Goal: Transaction & Acquisition: Purchase product/service

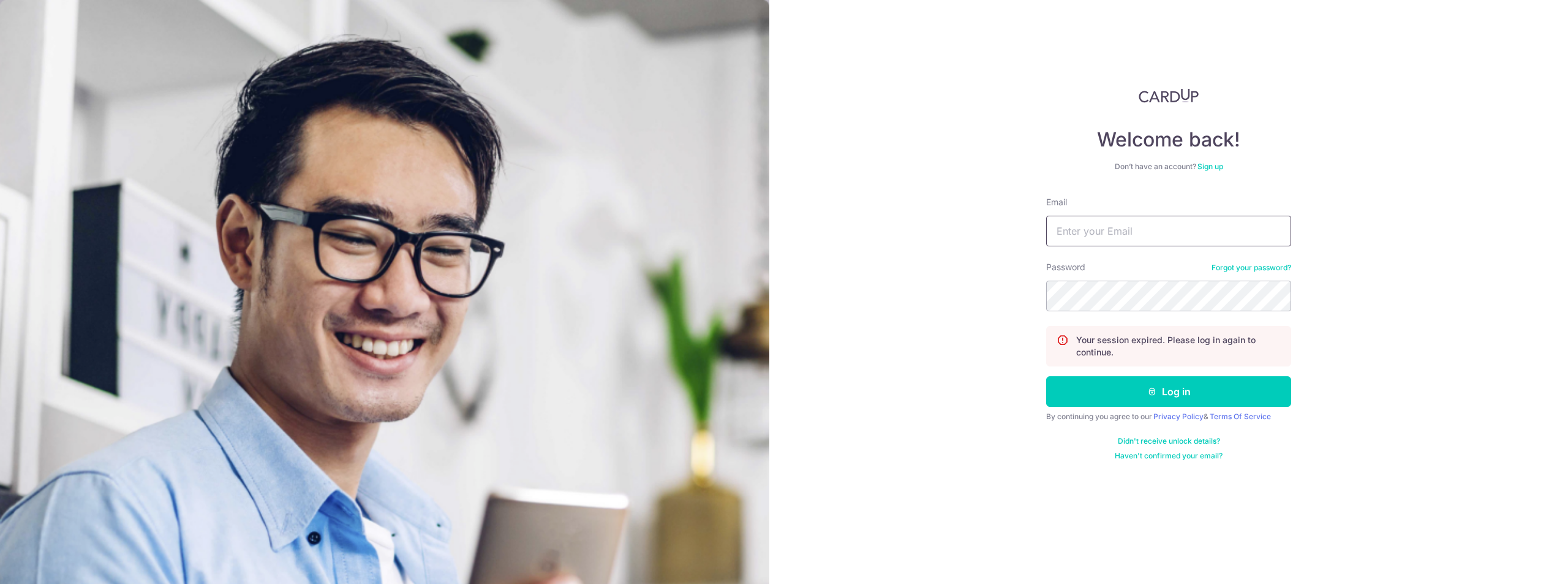
click at [1153, 230] on input "Email" at bounding box center [1168, 231] width 245 height 31
type input "ruxin.shi@dviasia.com"
click at [1278, 402] on button "Log in" at bounding box center [1168, 391] width 245 height 31
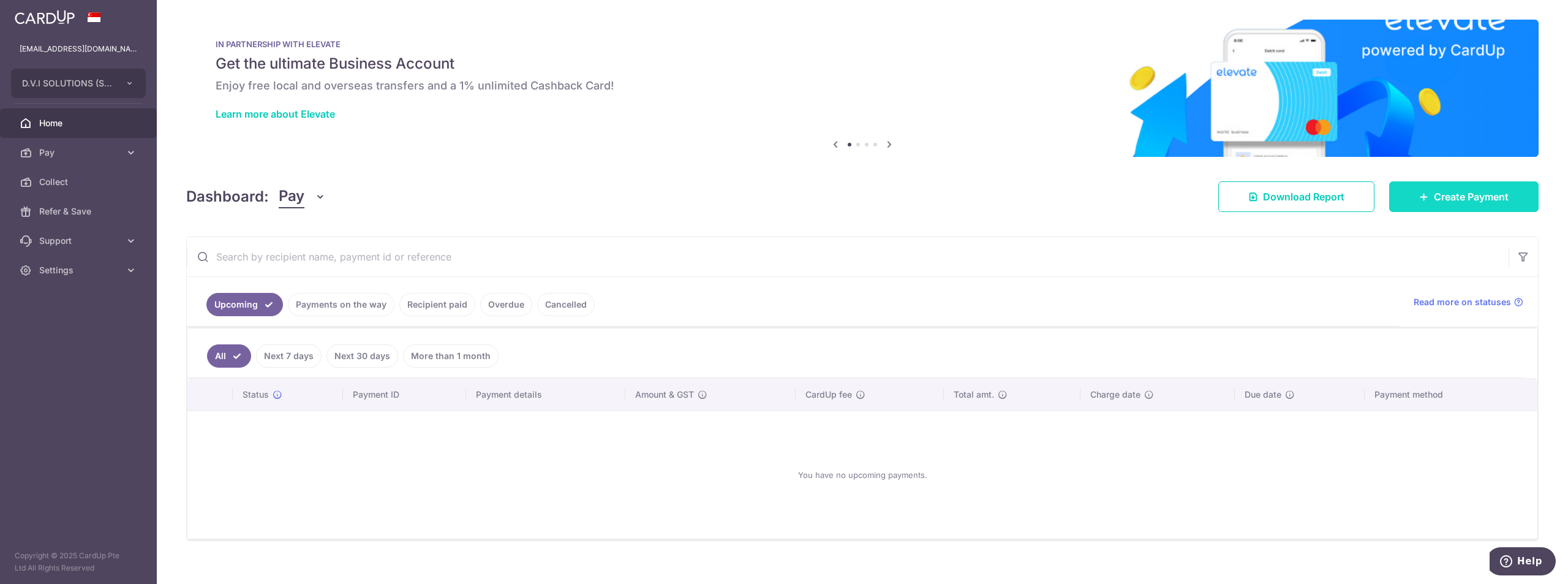
click at [1426, 199] on link "Create Payment" at bounding box center [1464, 197] width 149 height 31
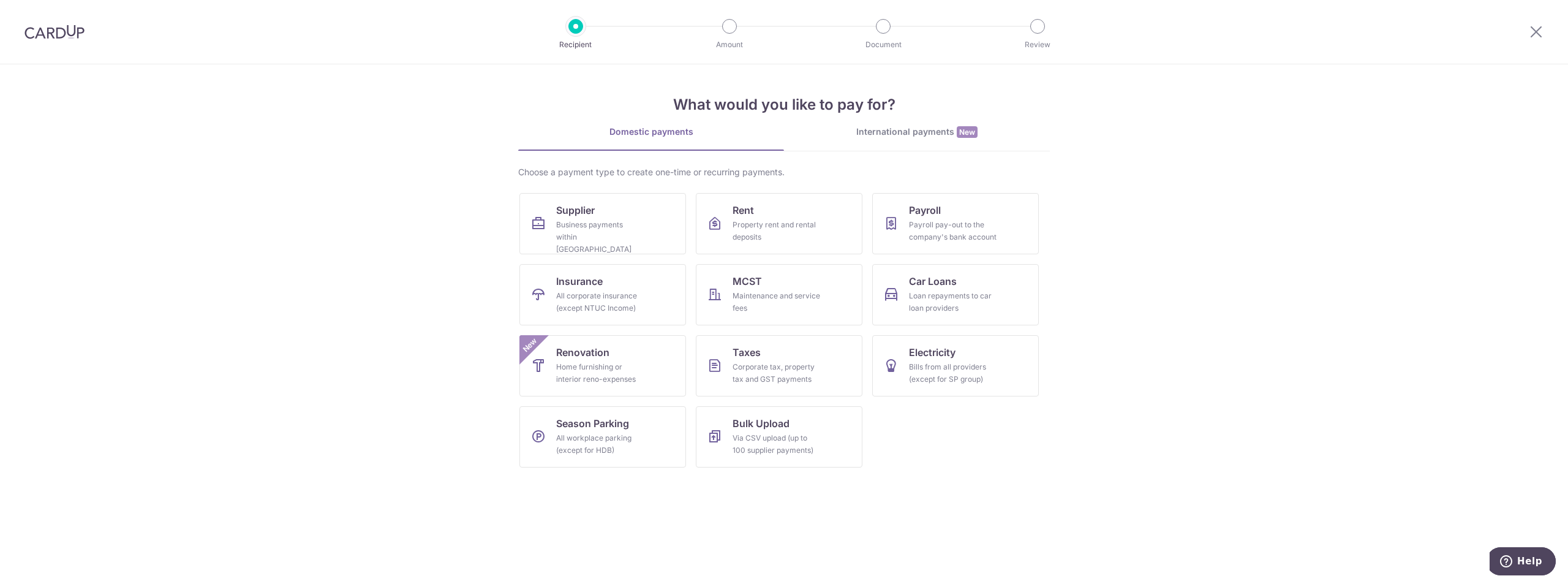
click at [890, 138] on div "International payments New" at bounding box center [917, 132] width 266 height 13
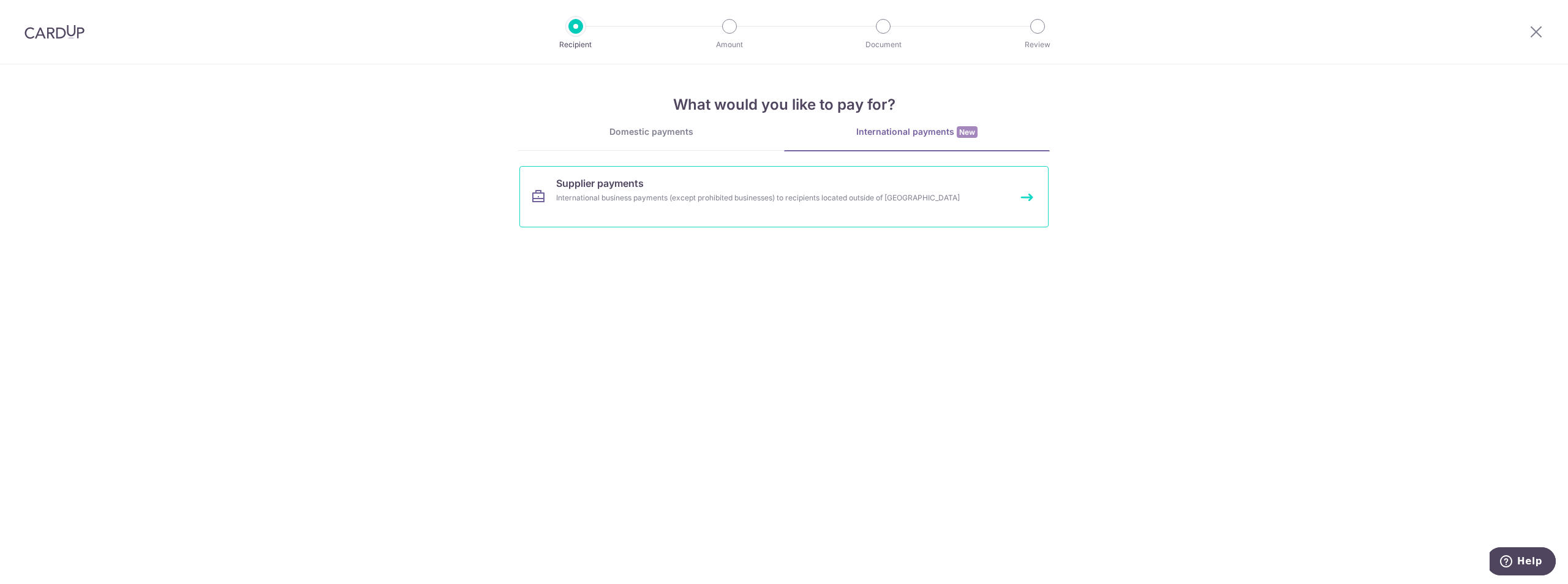
click at [595, 175] on link "Supplier payments International business payments (except prohibited businesses…" at bounding box center [783, 197] width 529 height 61
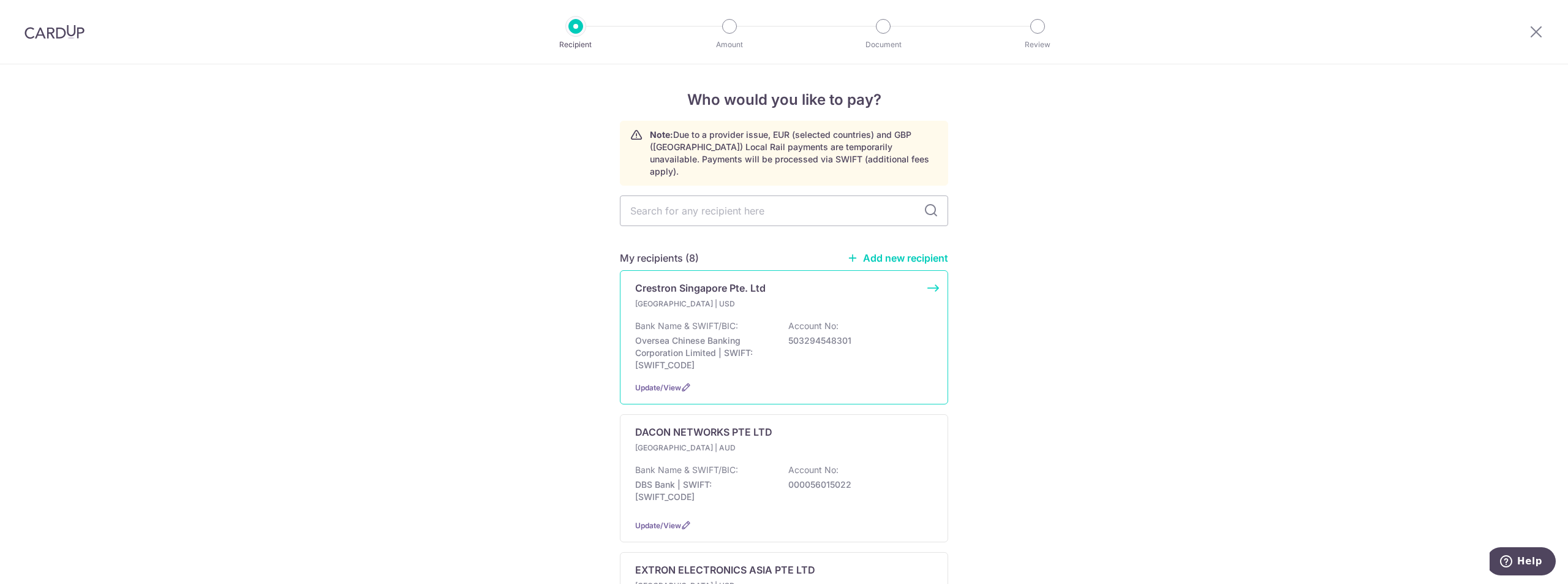
click at [712, 320] on p "Bank Name & SWIFT/BIC:" at bounding box center [687, 326] width 103 height 12
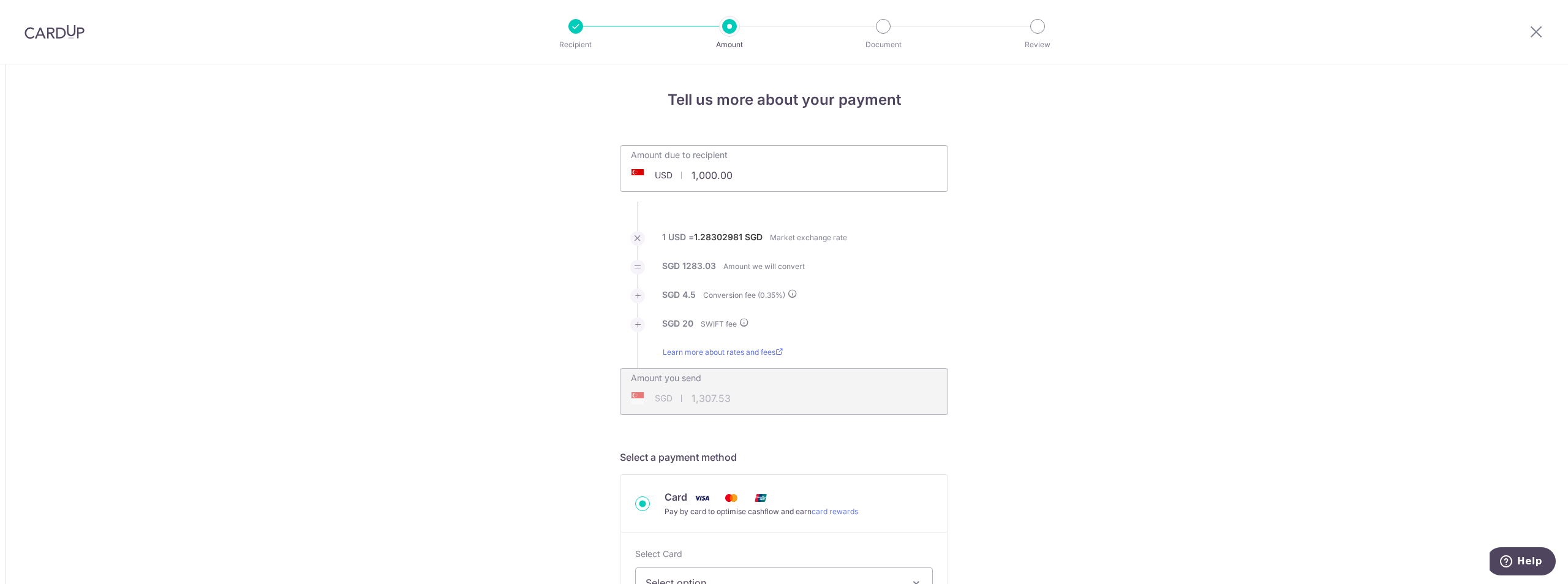
click at [741, 174] on input "1,000.00" at bounding box center [715, 175] width 189 height 28
drag, startPoint x: 743, startPoint y: 174, endPoint x: 537, endPoint y: 165, distance: 206.2
type input "188,000.00"
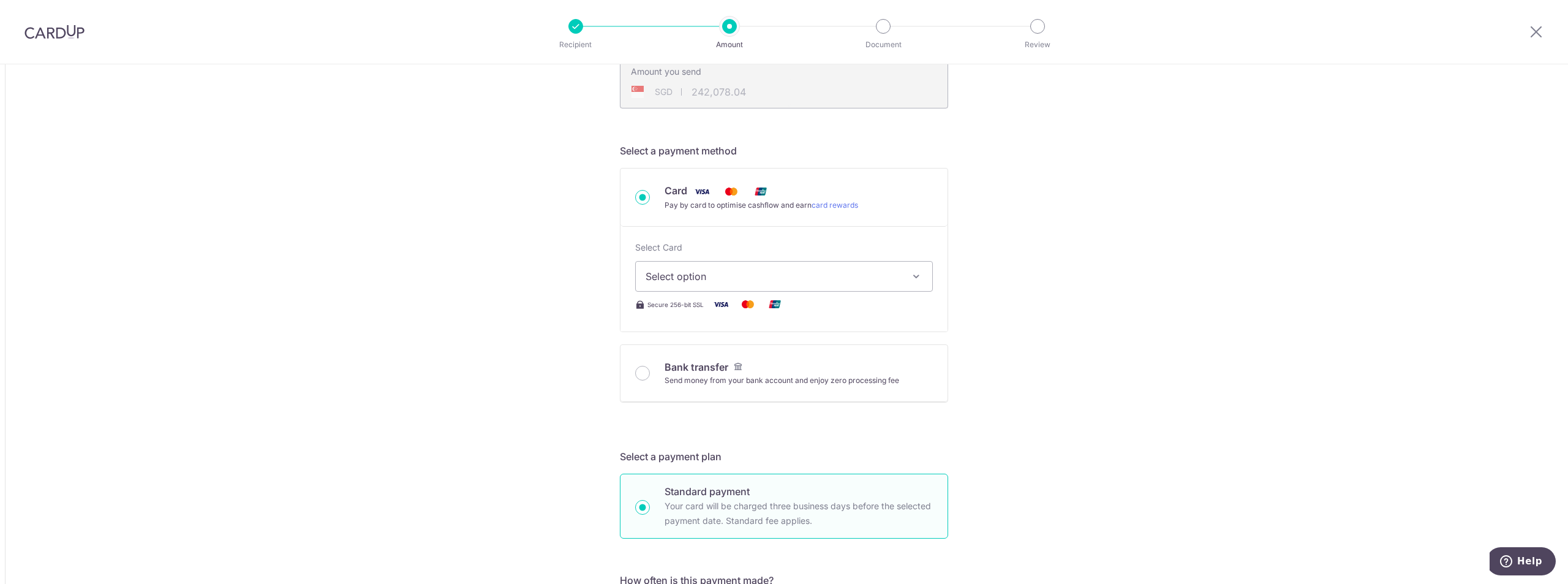
type input "242,077.29"
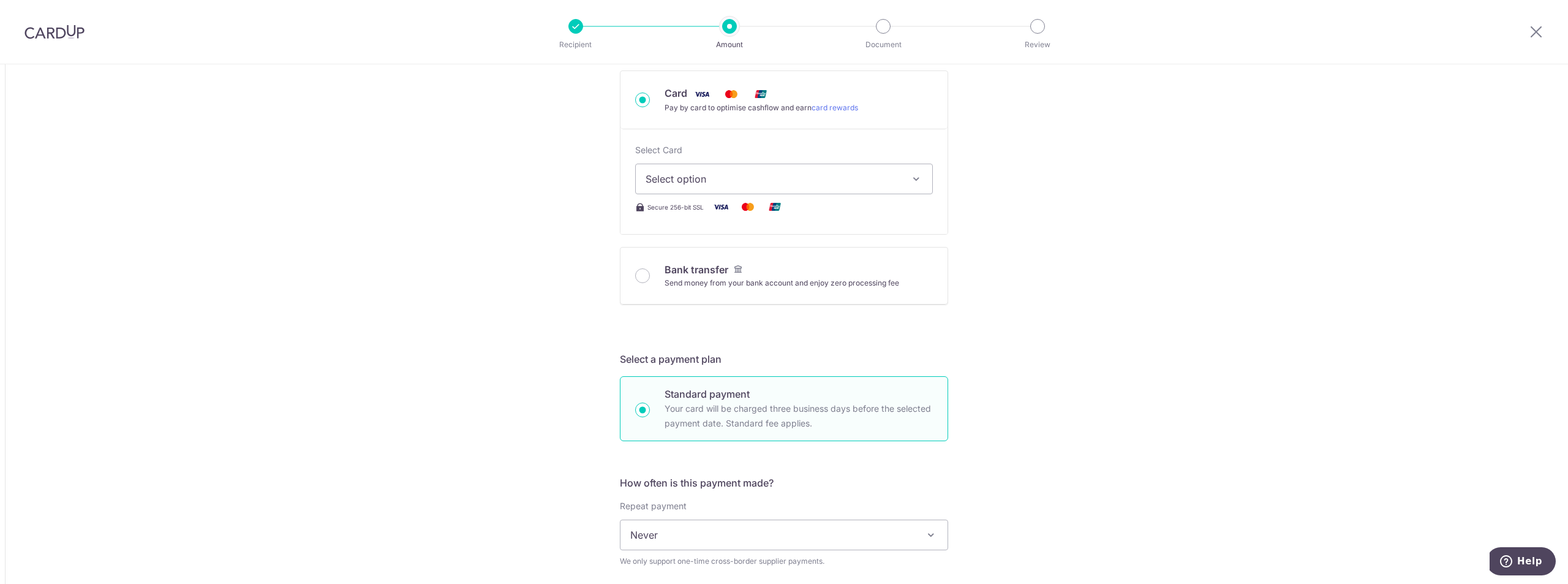
scroll to position [429, 0]
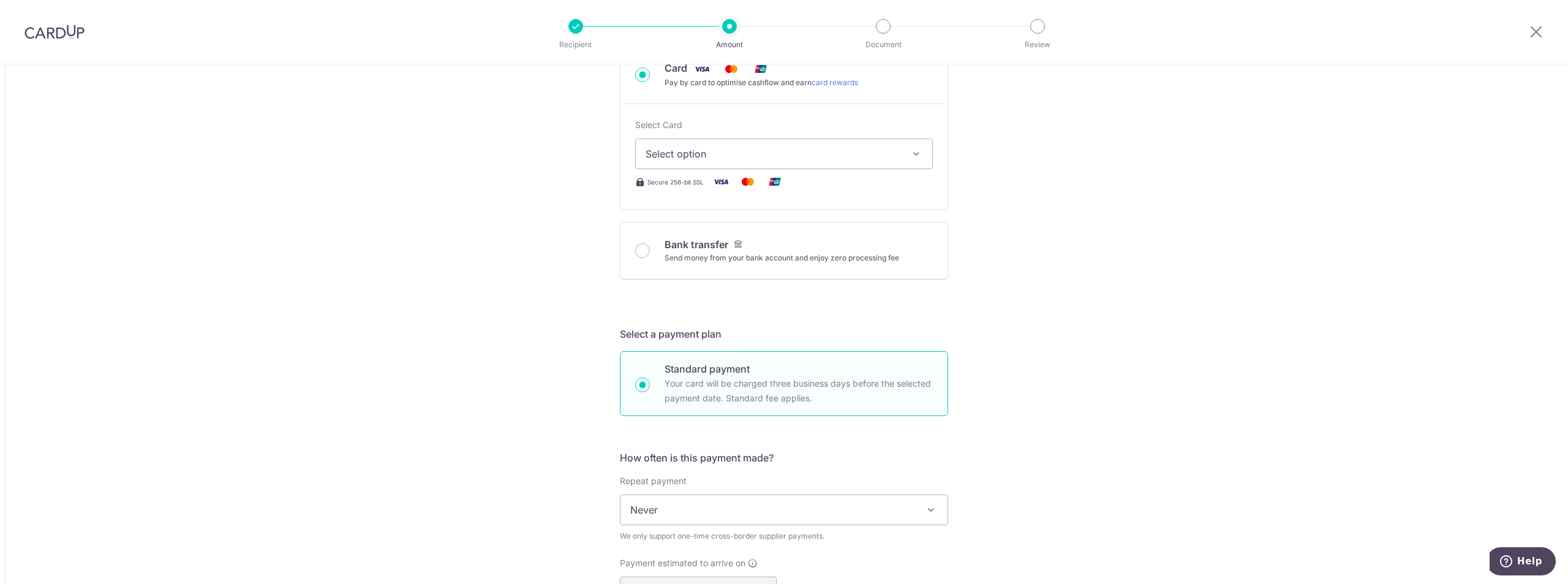
click at [703, 145] on button "Select option" at bounding box center [784, 154] width 298 height 31
drag, startPoint x: 699, startPoint y: 234, endPoint x: 627, endPoint y: 320, distance: 112.2
click at [699, 234] on span "**** 9406" at bounding box center [699, 241] width 47 height 14
type input "188,000.00"
type input "242,078.04"
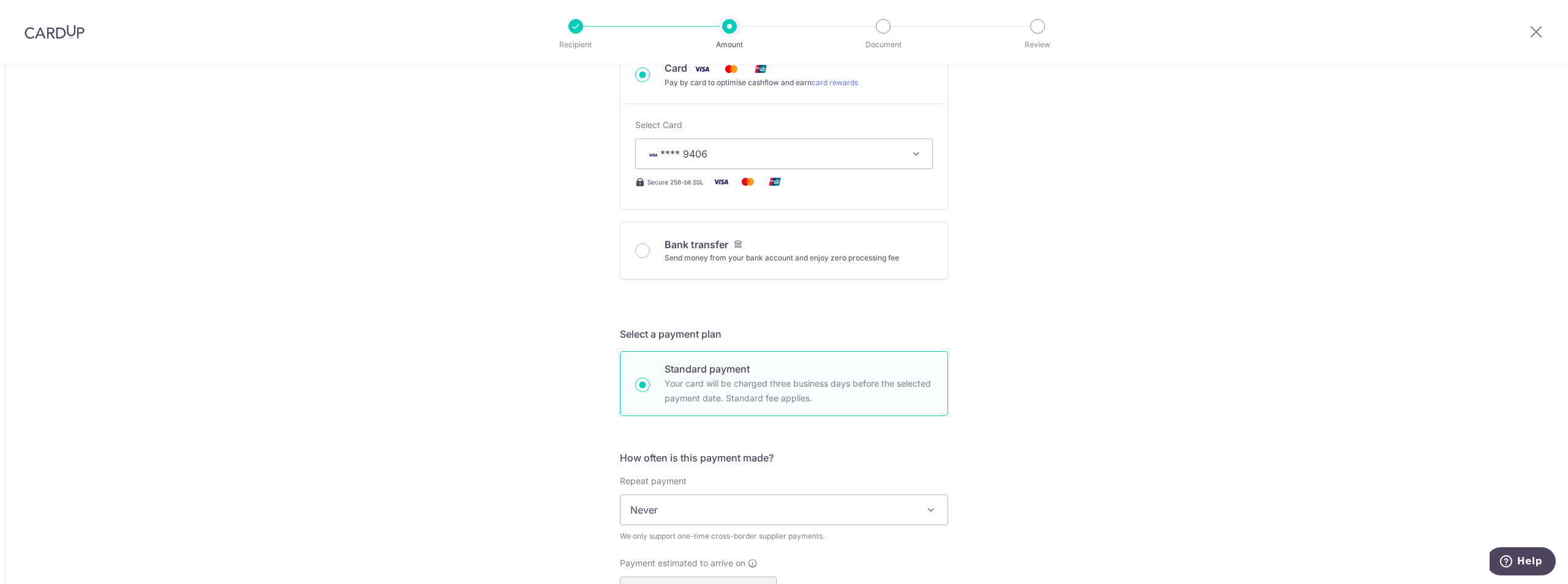
scroll to position [797, 0]
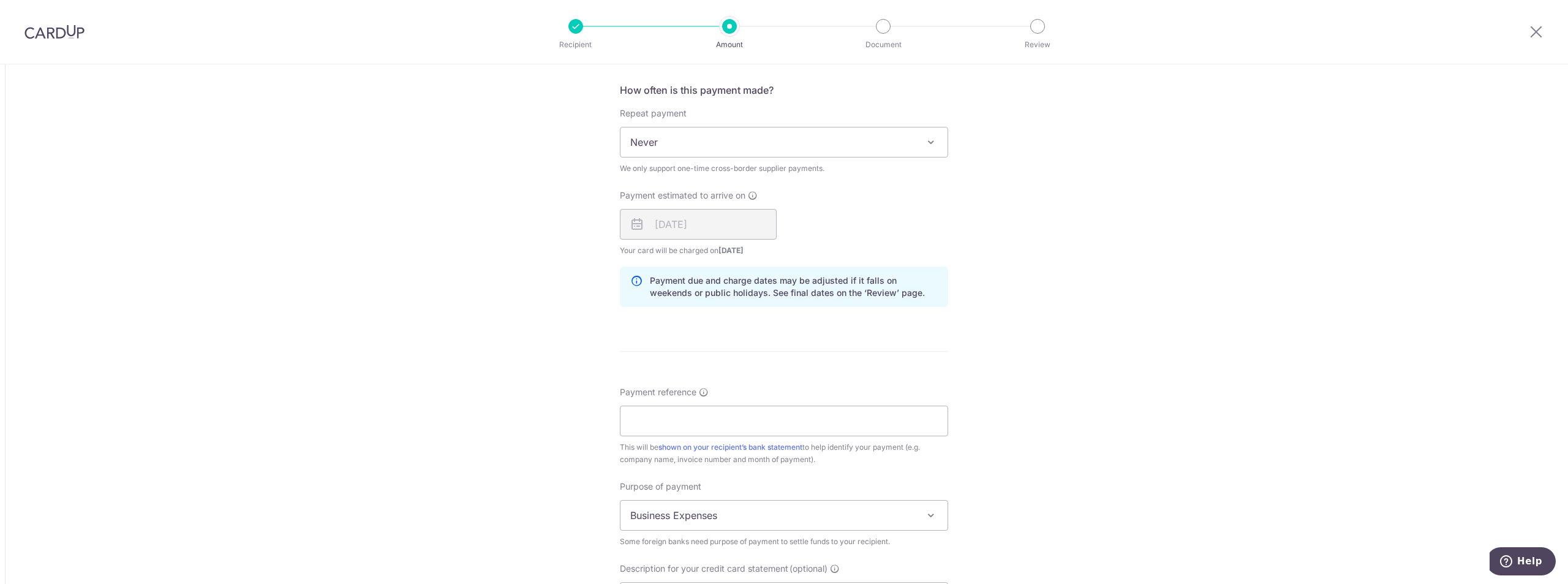
click at [668, 401] on div "Payment reference This will be shown on your recipient’s bank statement to help…" at bounding box center [784, 426] width 329 height 80
click at [669, 418] on input "Payment reference" at bounding box center [784, 421] width 329 height 31
type input "crestron"
click at [478, 433] on div "Tell us more about your payment Amount due to recipient USD 188,000.00 188000 1…" at bounding box center [784, 108] width 1568 height 1682
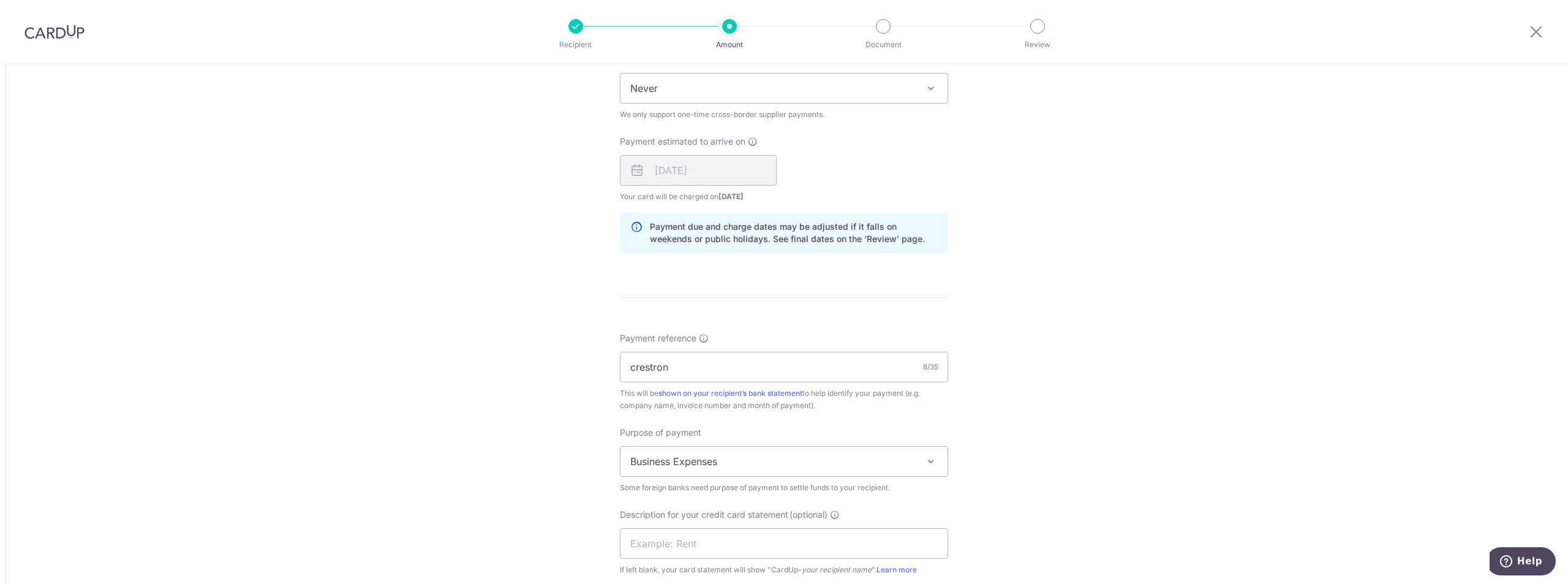
scroll to position [1104, 0]
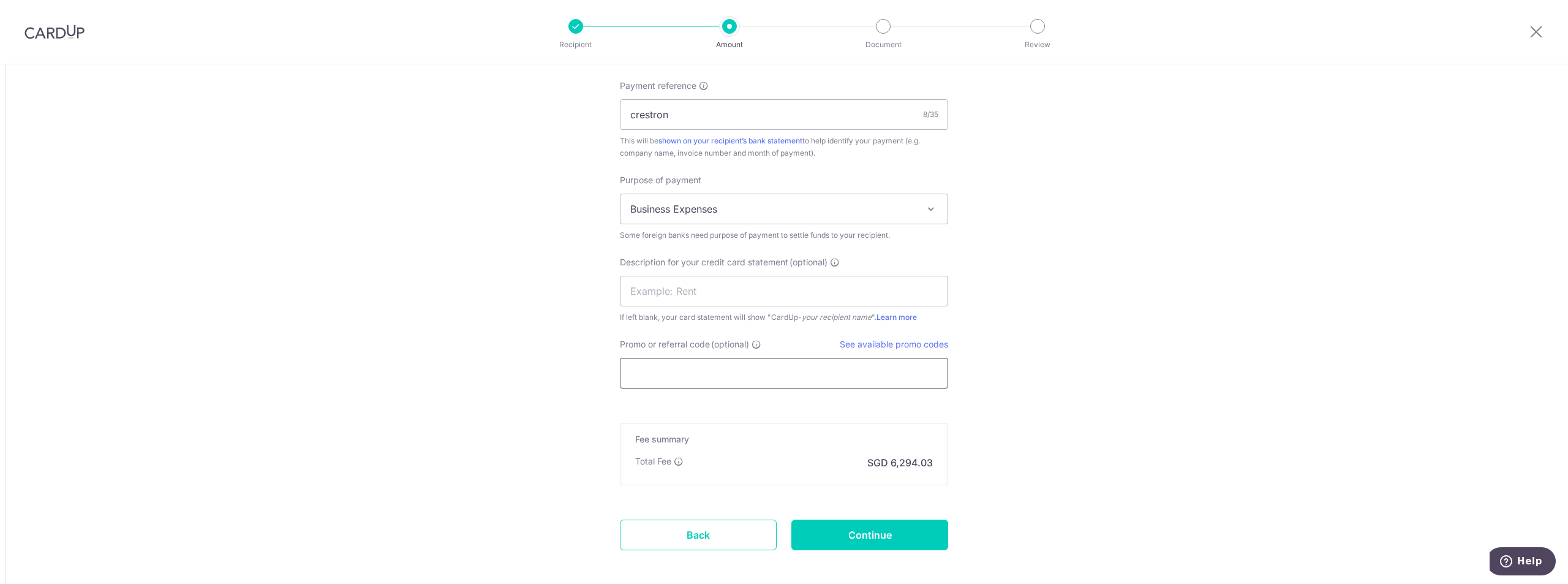
click at [685, 371] on input "Promo or referral code (optional)" at bounding box center [784, 373] width 329 height 31
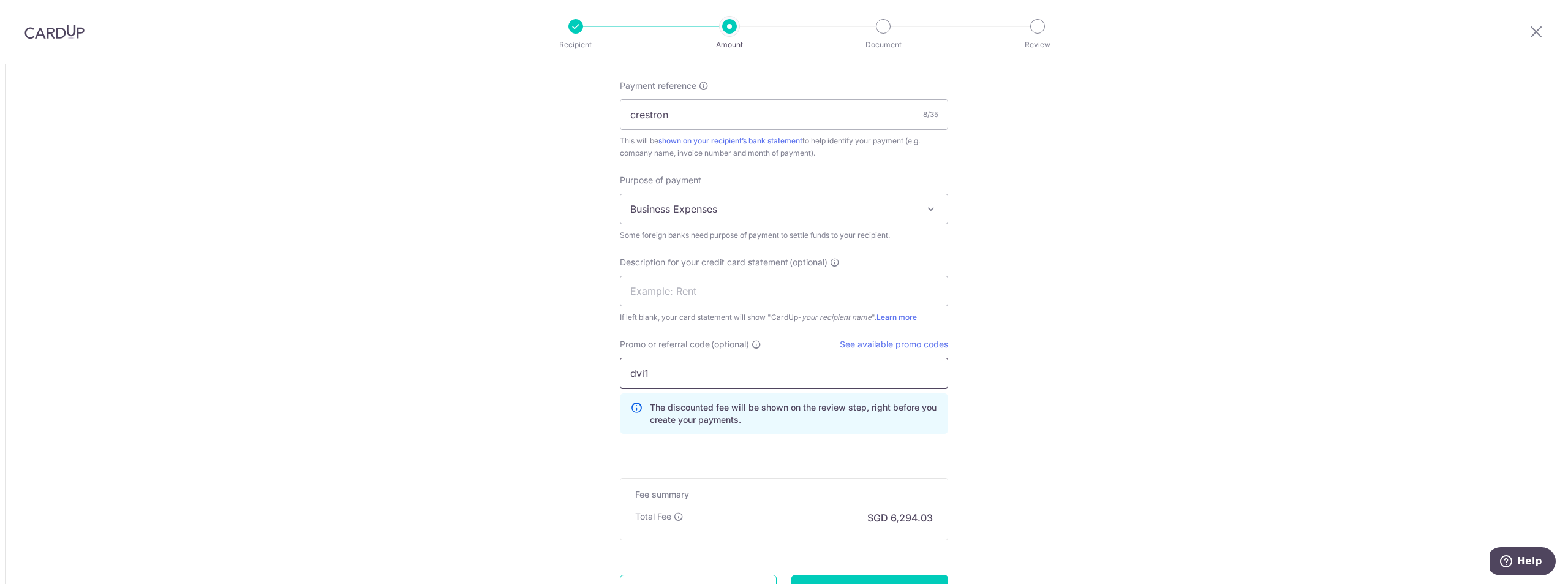
click at [690, 374] on input "dvi1" at bounding box center [784, 373] width 329 height 31
type input "dvi163"
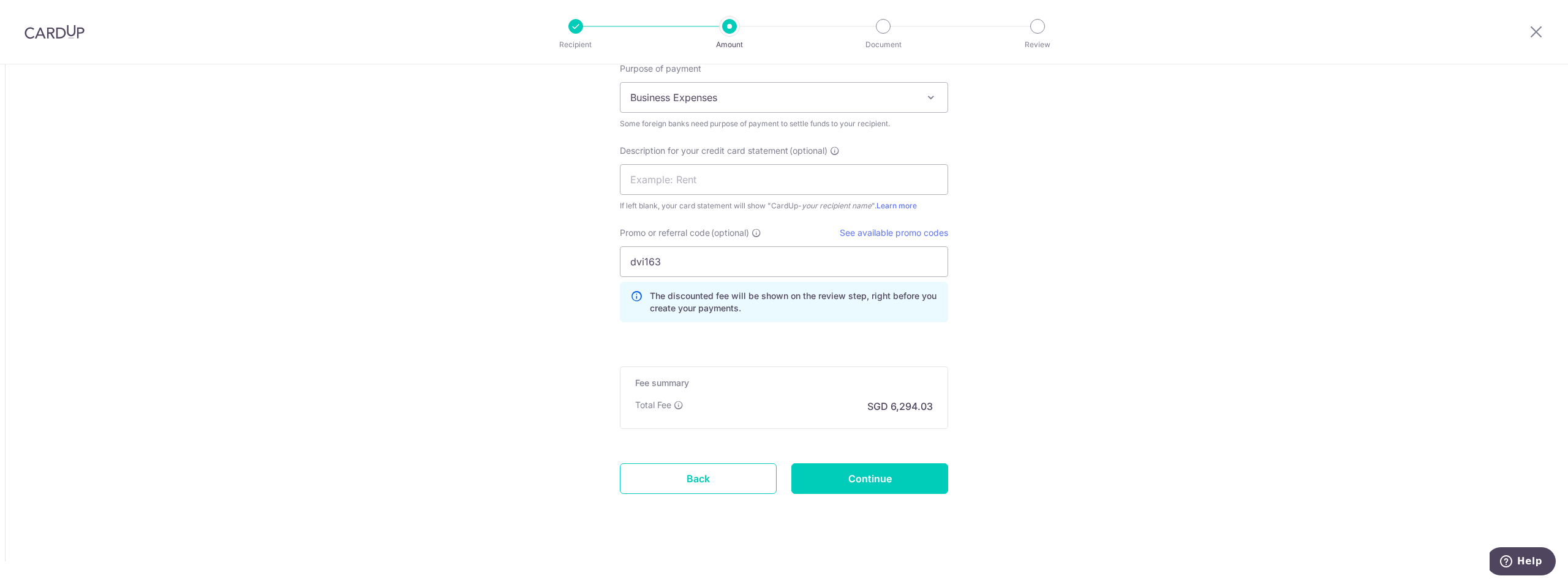
scroll to position [1217, 0]
click at [845, 480] on input "Continue" at bounding box center [869, 477] width 157 height 31
type input "Create Schedule"
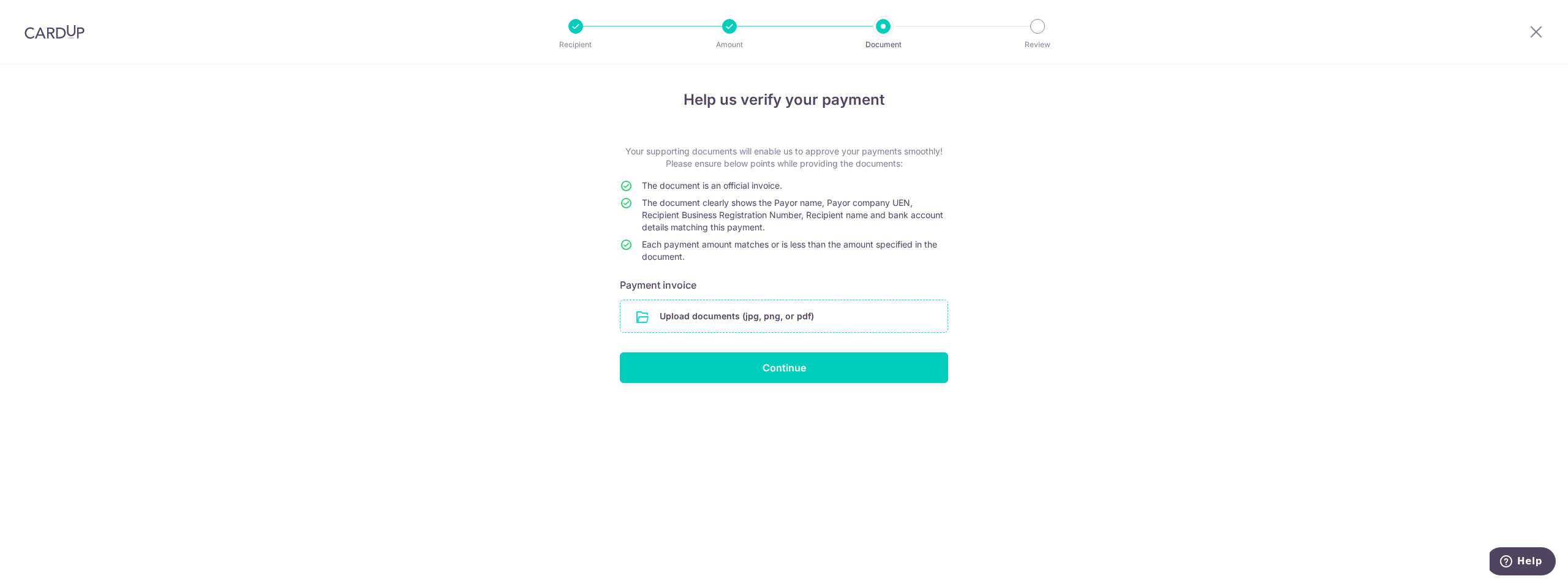
click at [720, 320] on input "file" at bounding box center [784, 316] width 327 height 32
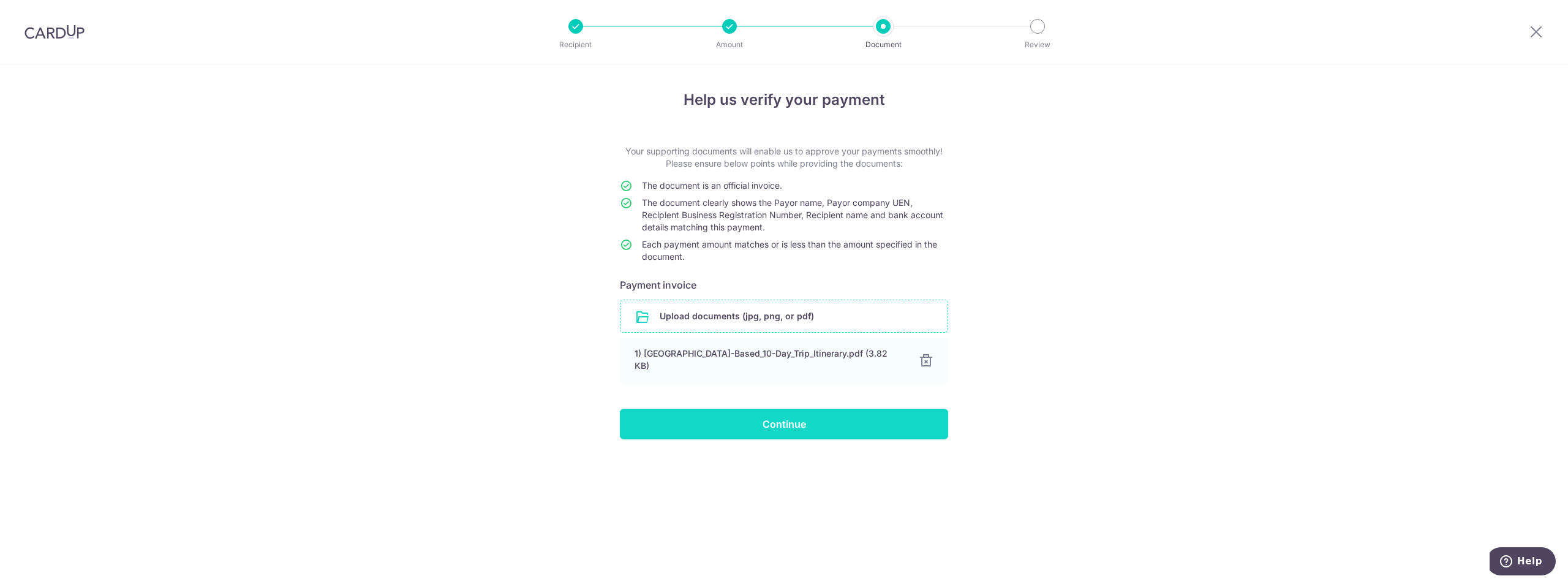
click at [818, 417] on input "Continue" at bounding box center [784, 424] width 329 height 31
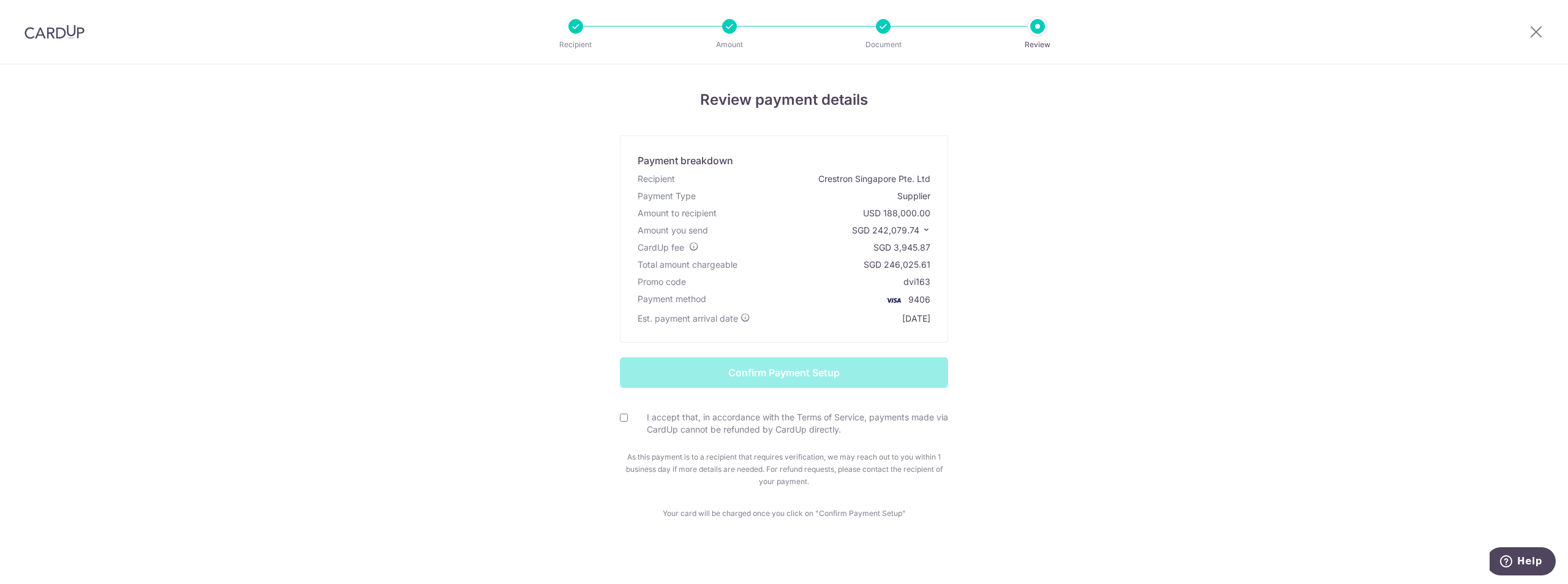
click at [1194, 199] on div "Review payment details Payment breakdown Recipient Crestron Singapore Pte. Ltd …" at bounding box center [784, 328] width 1568 height 528
click at [893, 228] on span "SGD 242,079.74" at bounding box center [886, 230] width 68 height 11
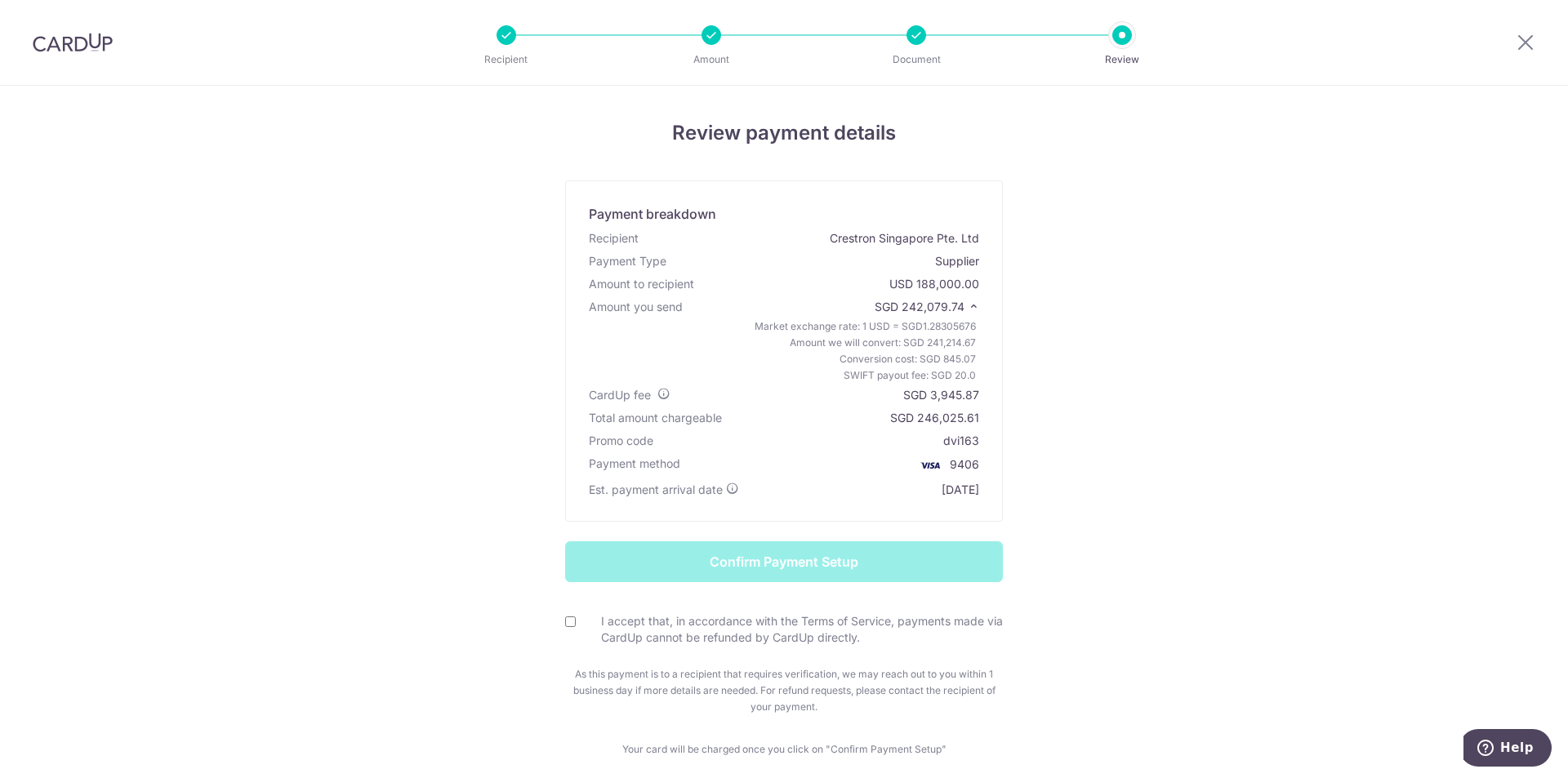
click at [1225, 374] on div "Review payment details Payment breakdown Recipient Crestron Singapore Pte. Ltd …" at bounding box center [784, 438] width 956 height 640
